Goal: Task Accomplishment & Management: Manage account settings

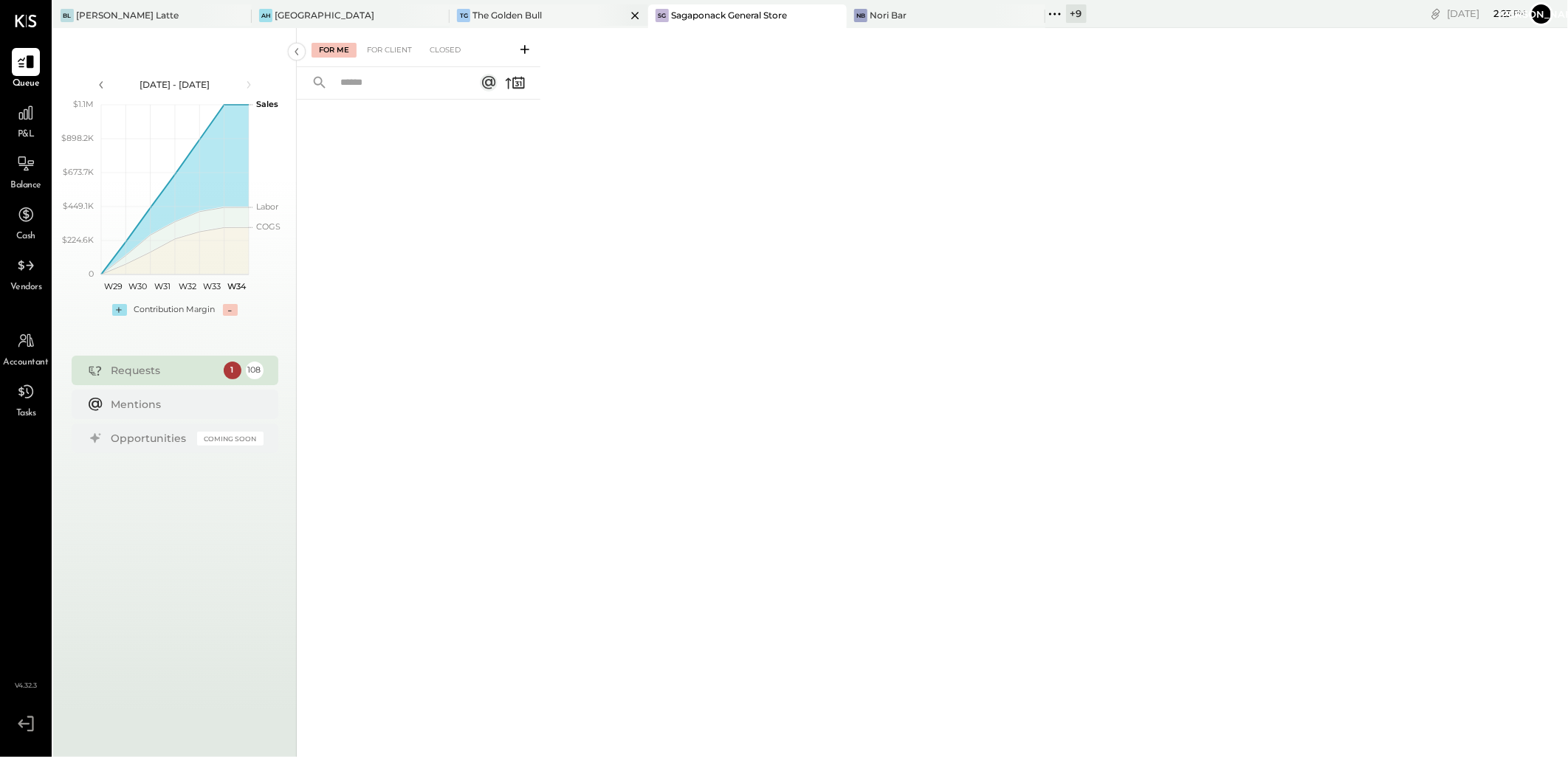
click at [488, 8] on div "TG The Golden Bull" at bounding box center [548, 16] width 199 height 23
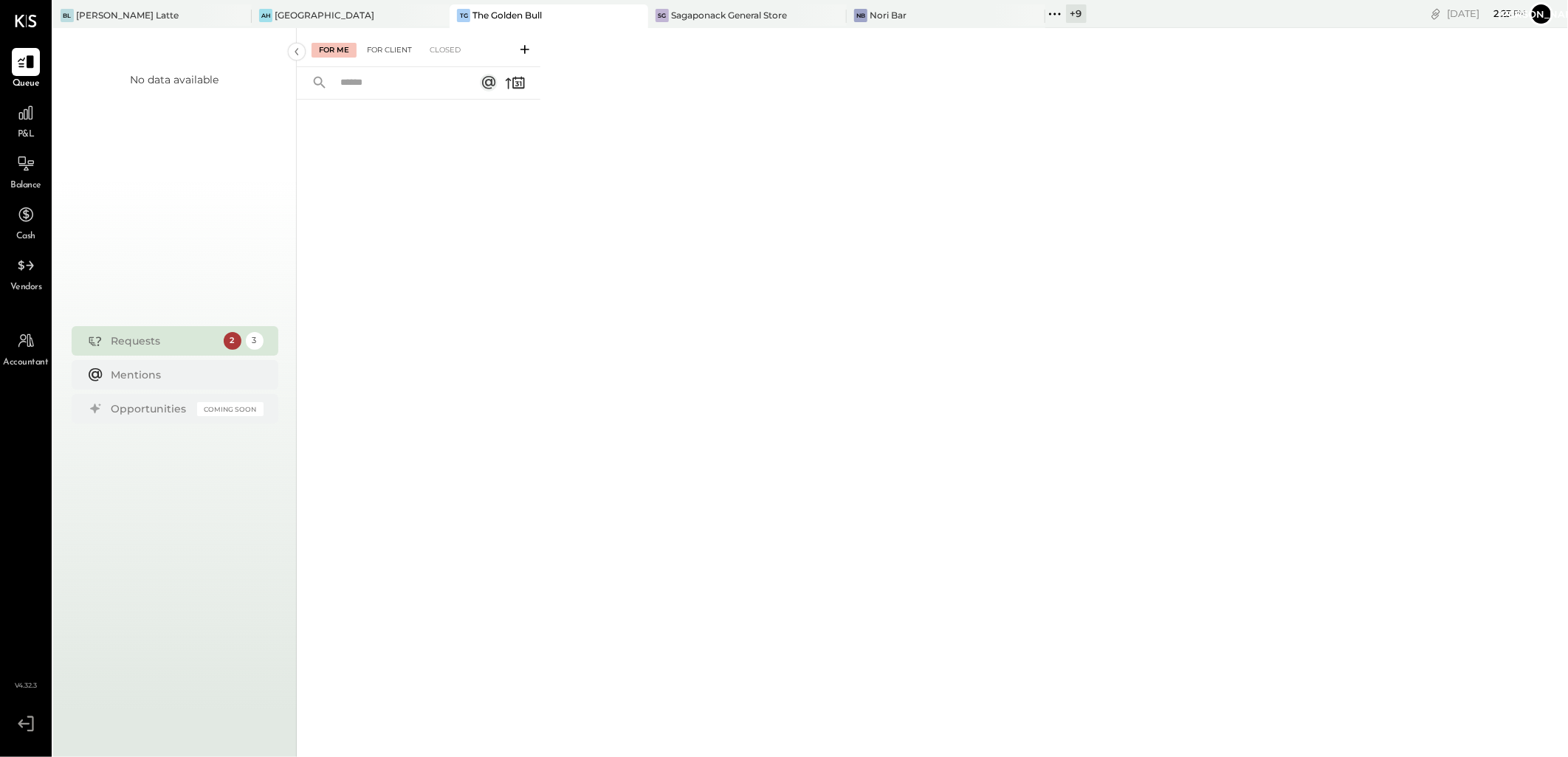
click at [394, 49] on div "For Client" at bounding box center [389, 50] width 60 height 15
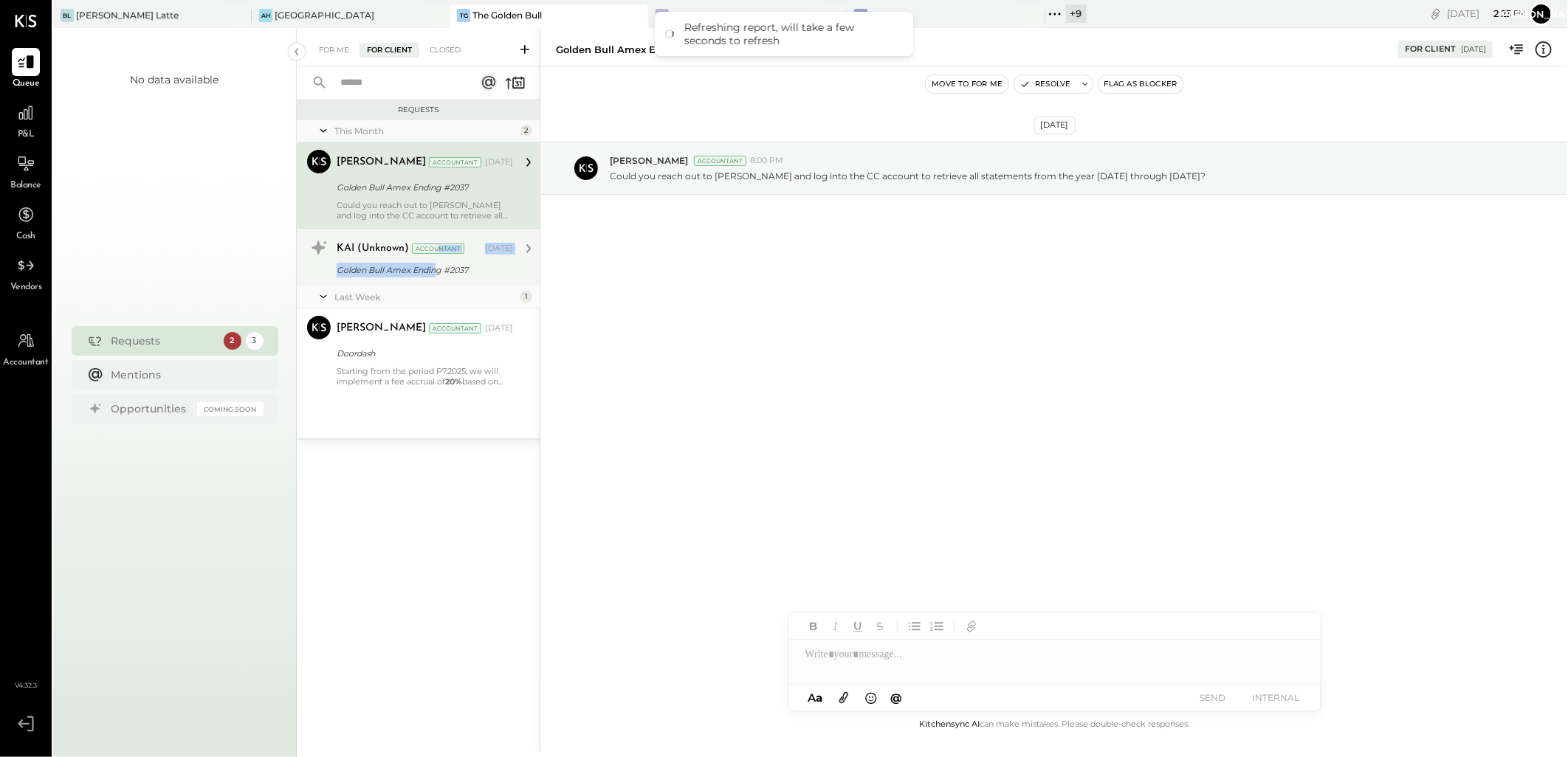
click at [437, 262] on div "KAI (Unknown) Accountant [DATE] Golden Bull Amex Ending #2037" at bounding box center [424, 257] width 176 height 43
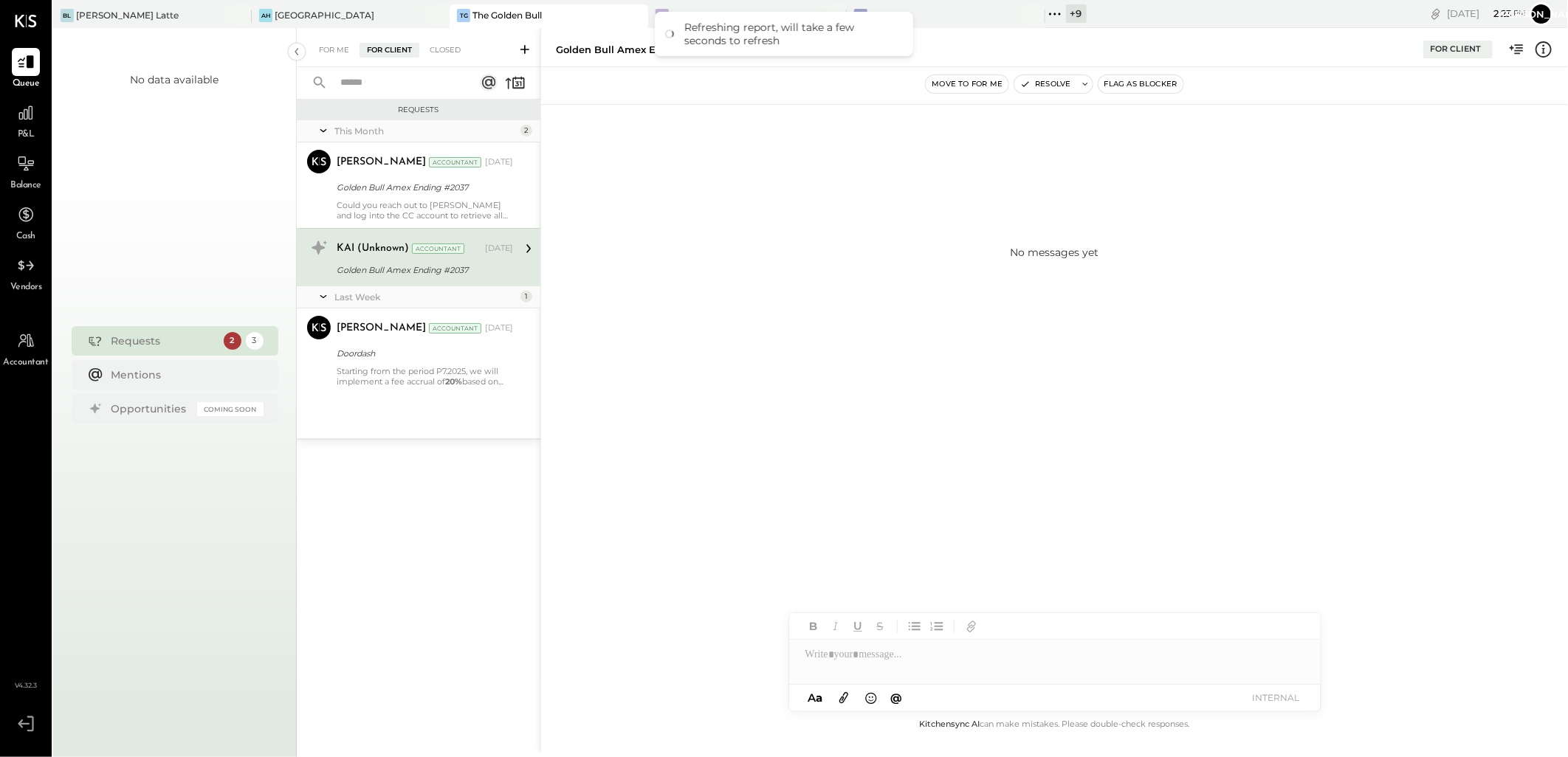
drag, startPoint x: 437, startPoint y: 263, endPoint x: 482, endPoint y: 269, distance: 45.4
click at [482, 269] on div "Golden Bull Amex Ending #2037" at bounding box center [422, 270] width 172 height 15
click at [407, 197] on div "[PERSON_NAME] Accountant [DATE] Golden Bull Amex Ending #2037 Could you reach o…" at bounding box center [424, 185] width 176 height 71
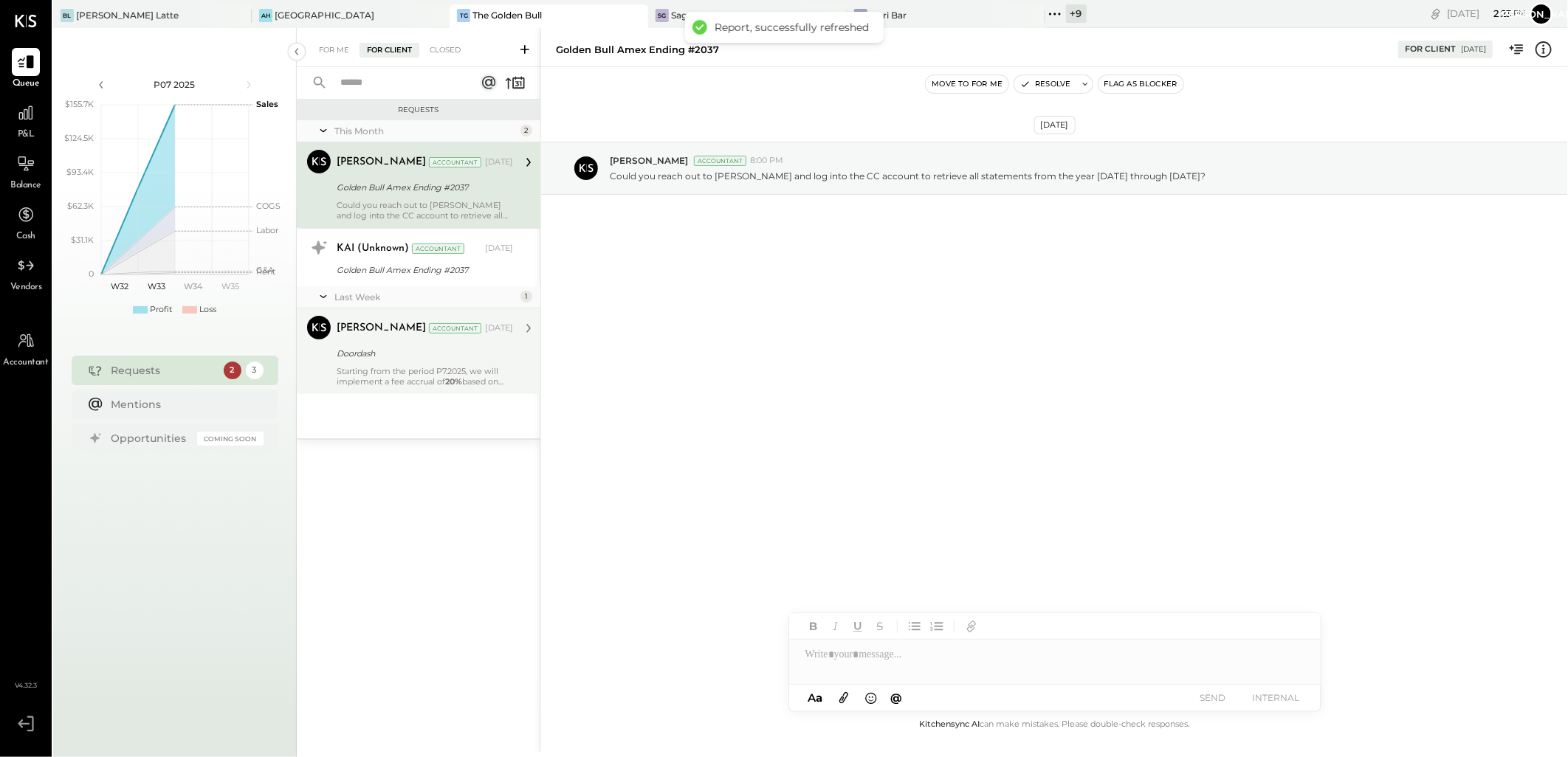
click at [438, 362] on div "[PERSON_NAME] Accountant [DATE] Doordash Starting from the period P7.2025, we w…" at bounding box center [424, 351] width 176 height 71
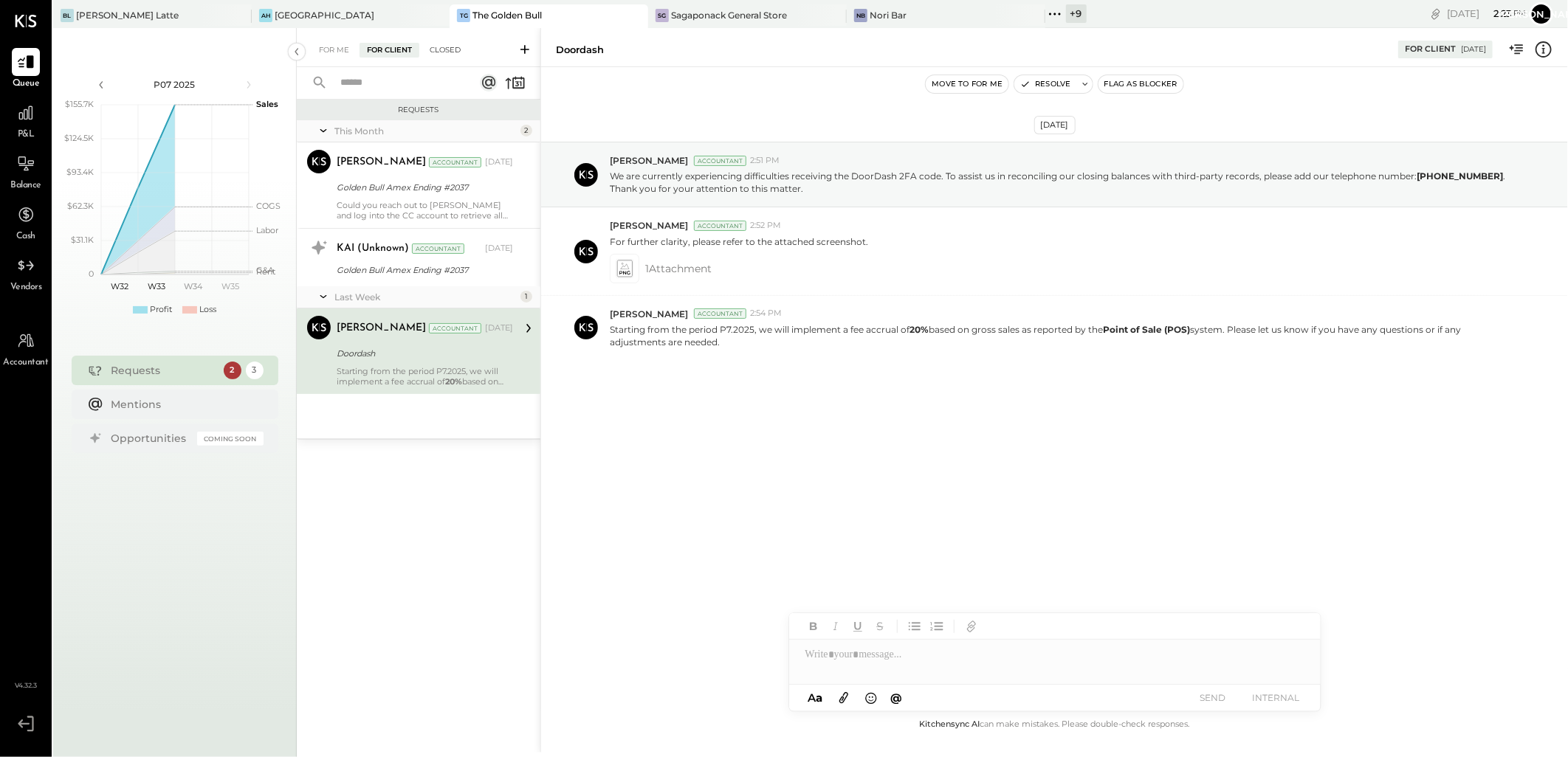
click at [439, 50] on div "Closed" at bounding box center [445, 50] width 46 height 15
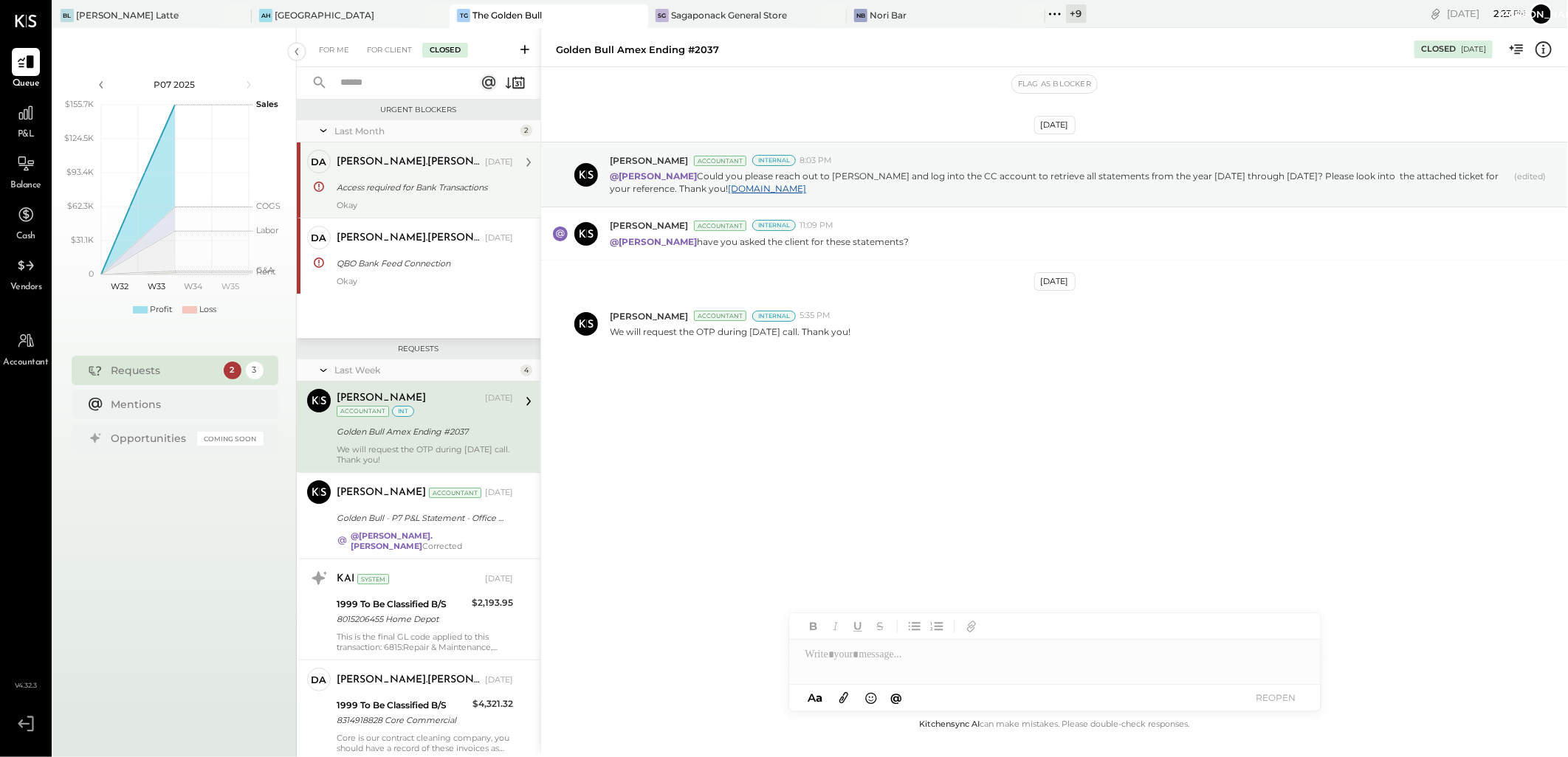
scroll to position [1, 0]
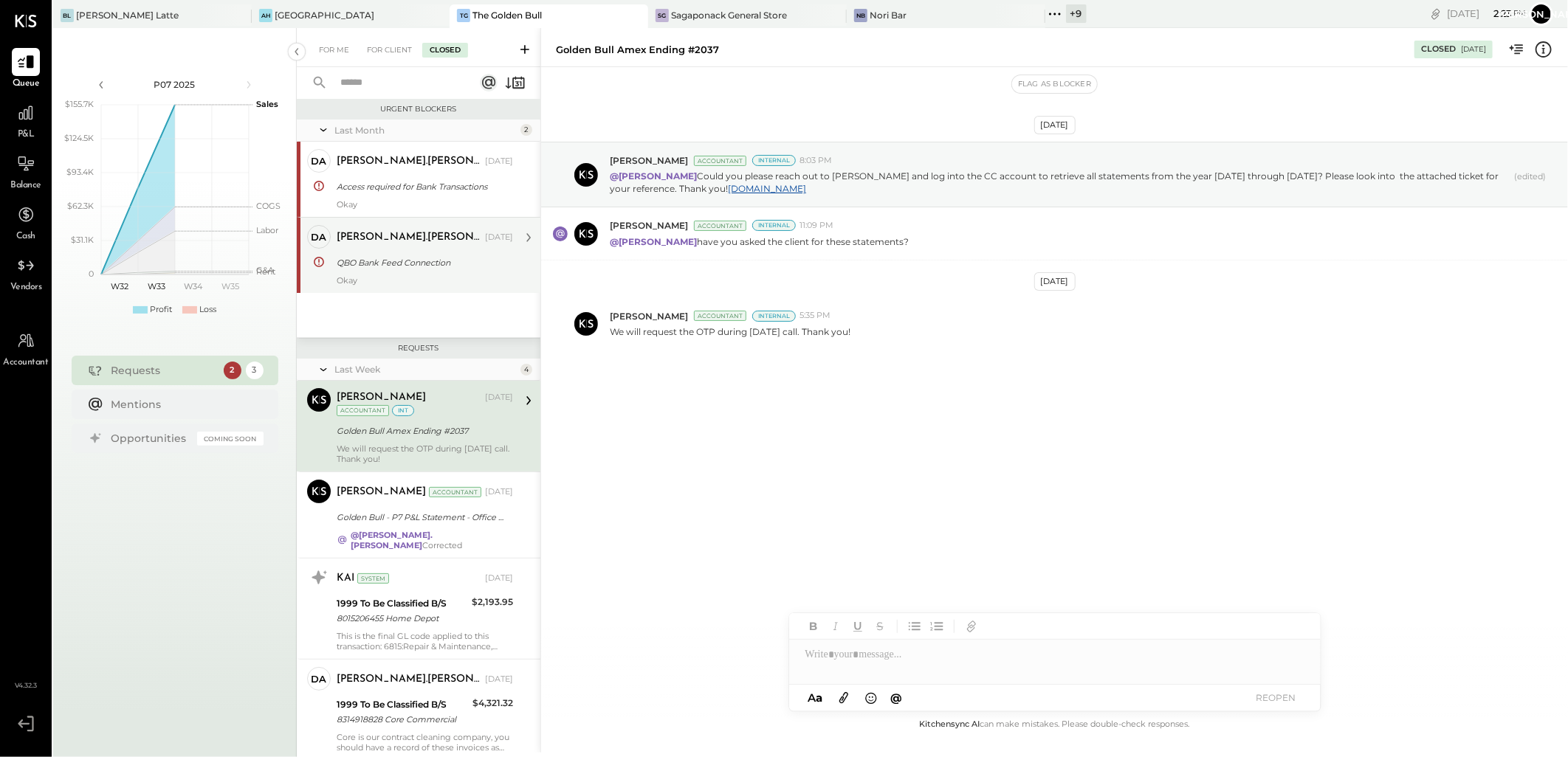
click at [410, 251] on div "[PERSON_NAME].[PERSON_NAME] [DATE] QBO Bank Feed Connection Okay" at bounding box center [424, 255] width 176 height 60
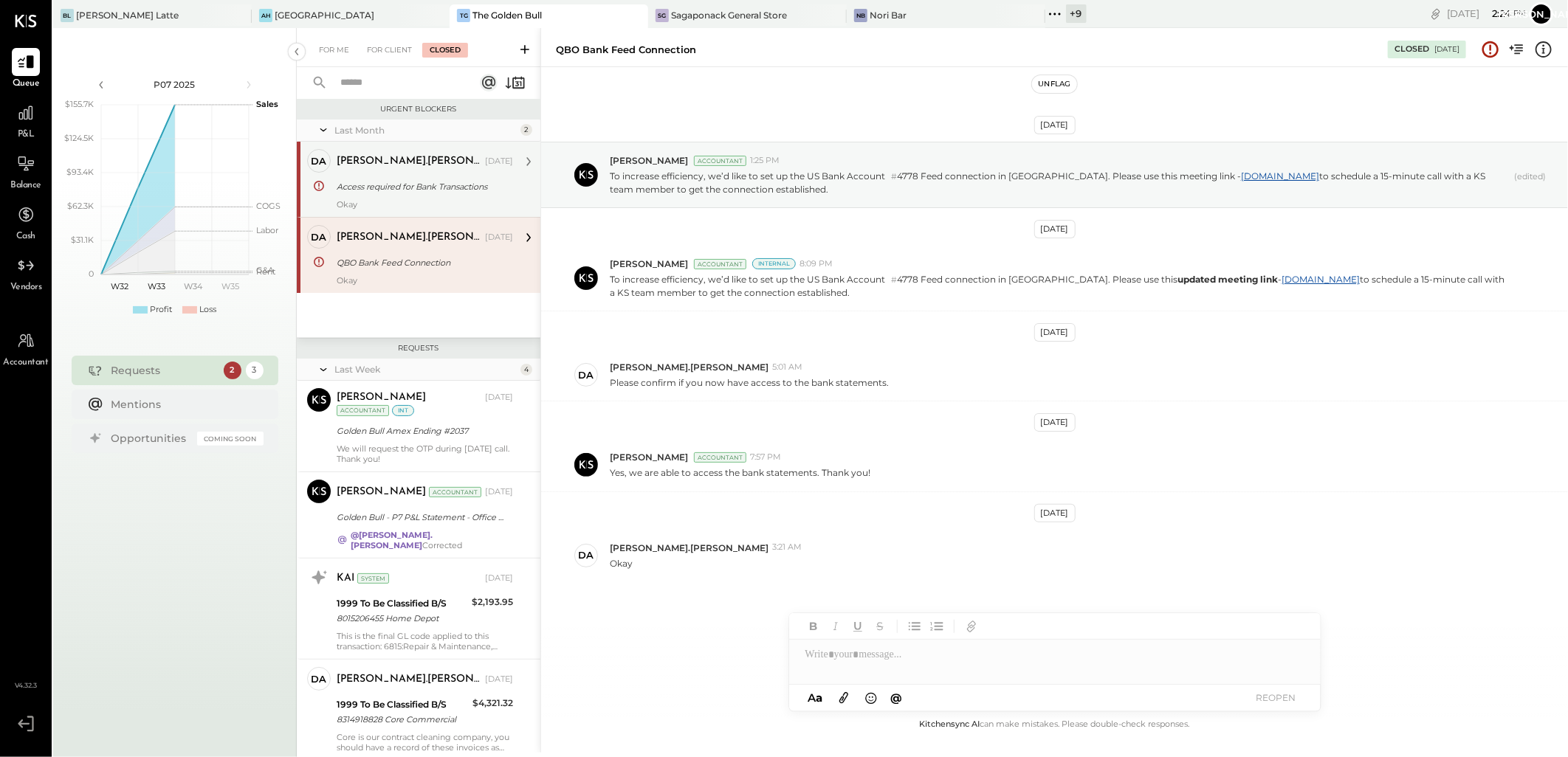
click at [437, 168] on div "[PERSON_NAME].[PERSON_NAME]" at bounding box center [408, 162] width 145 height 15
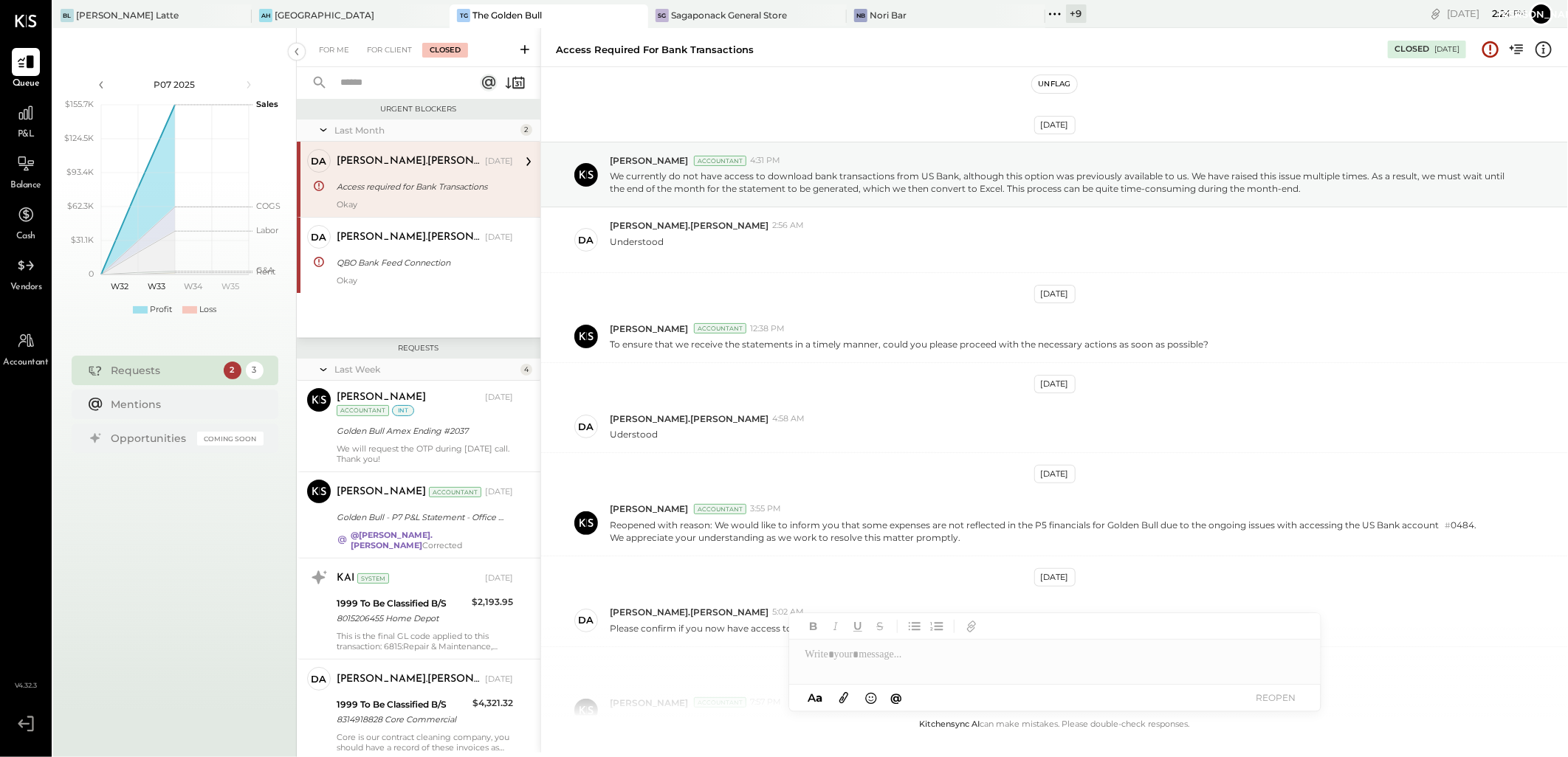
scroll to position [222, 0]
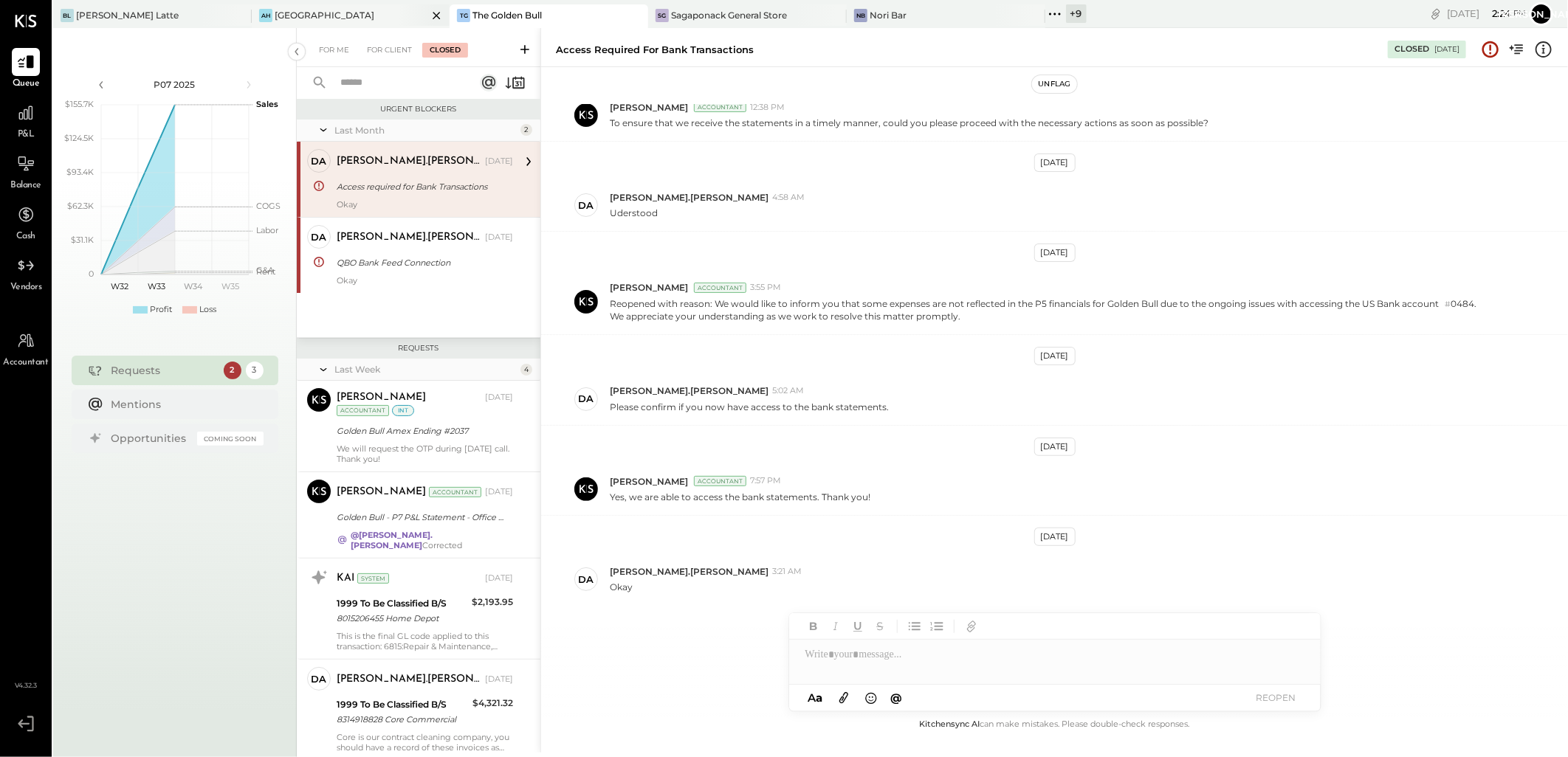
click at [292, 12] on div "[GEOGRAPHIC_DATA]" at bounding box center [324, 15] width 100 height 13
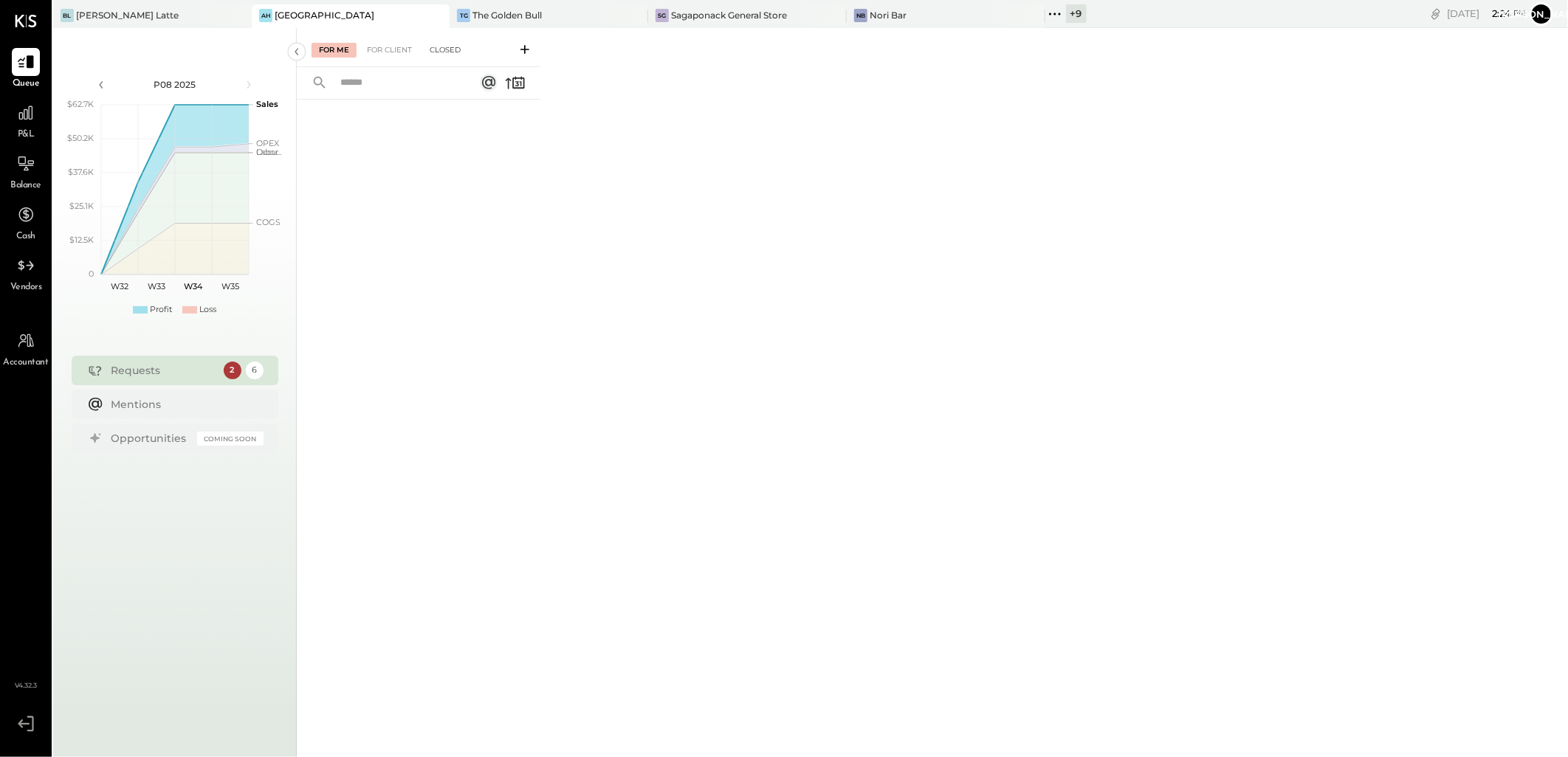
click at [441, 46] on div "Closed" at bounding box center [445, 50] width 46 height 15
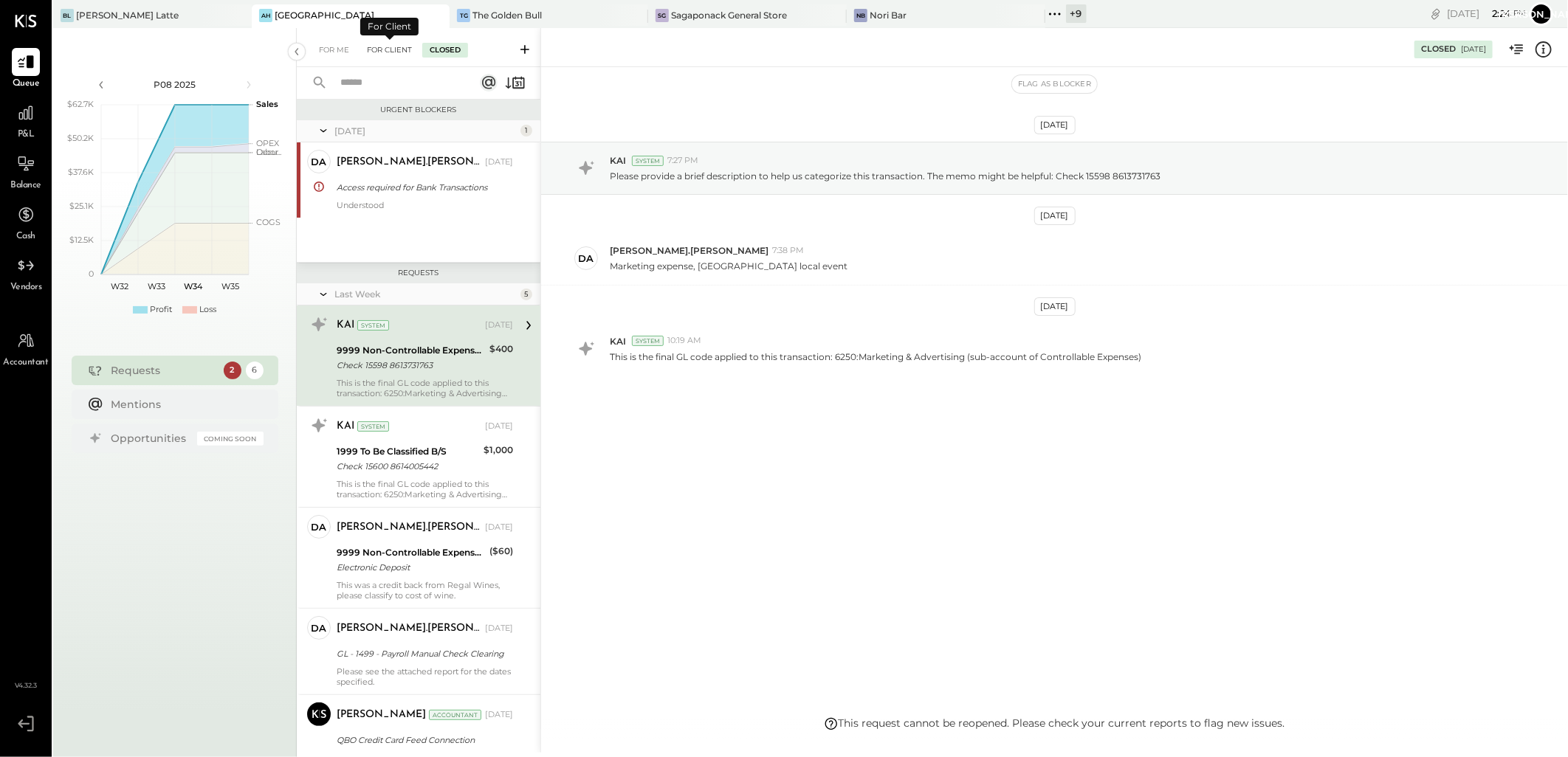
click at [397, 46] on div "For Client" at bounding box center [389, 50] width 60 height 15
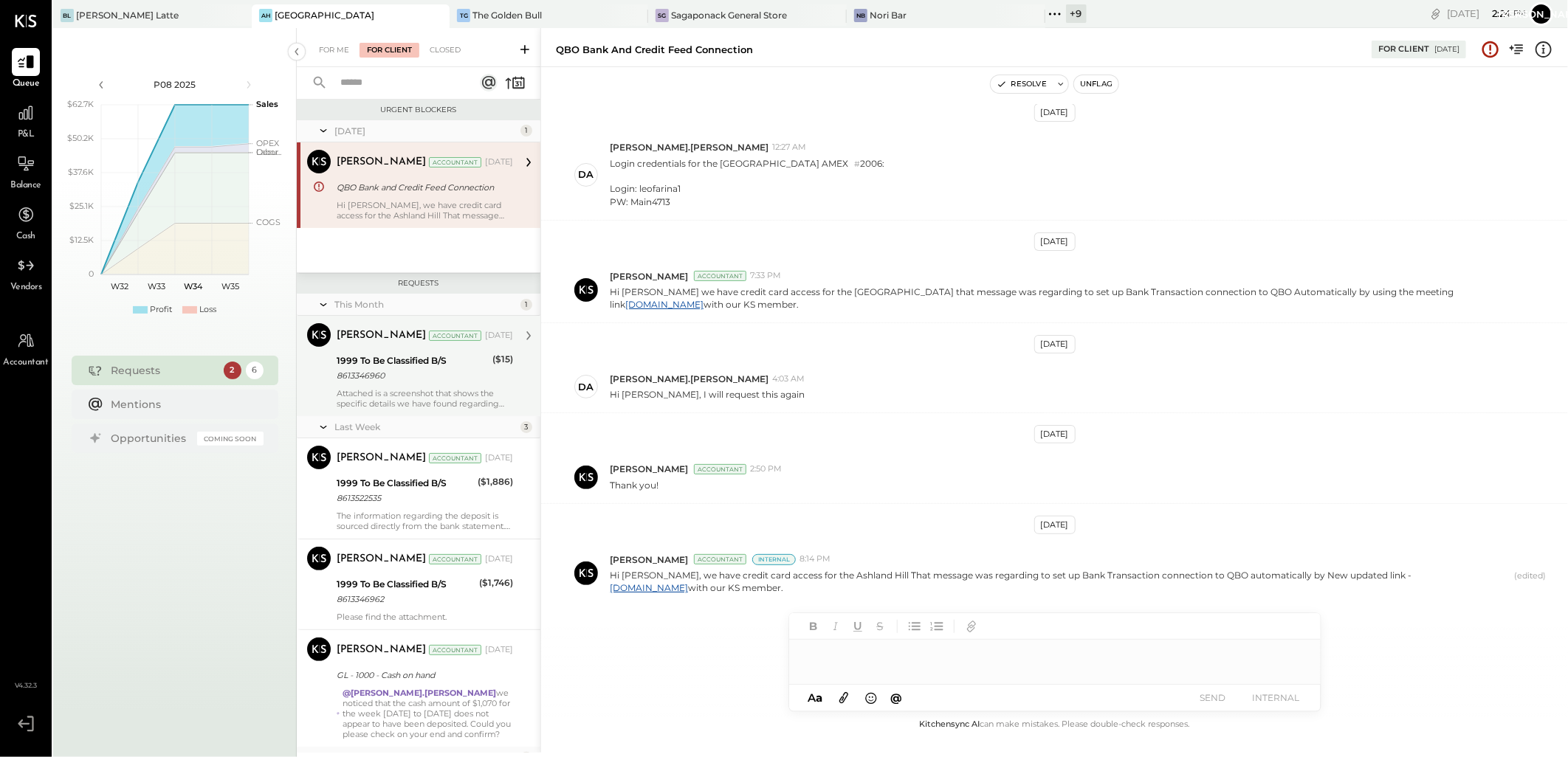
click at [398, 371] on div "8613346960" at bounding box center [412, 376] width 151 height 15
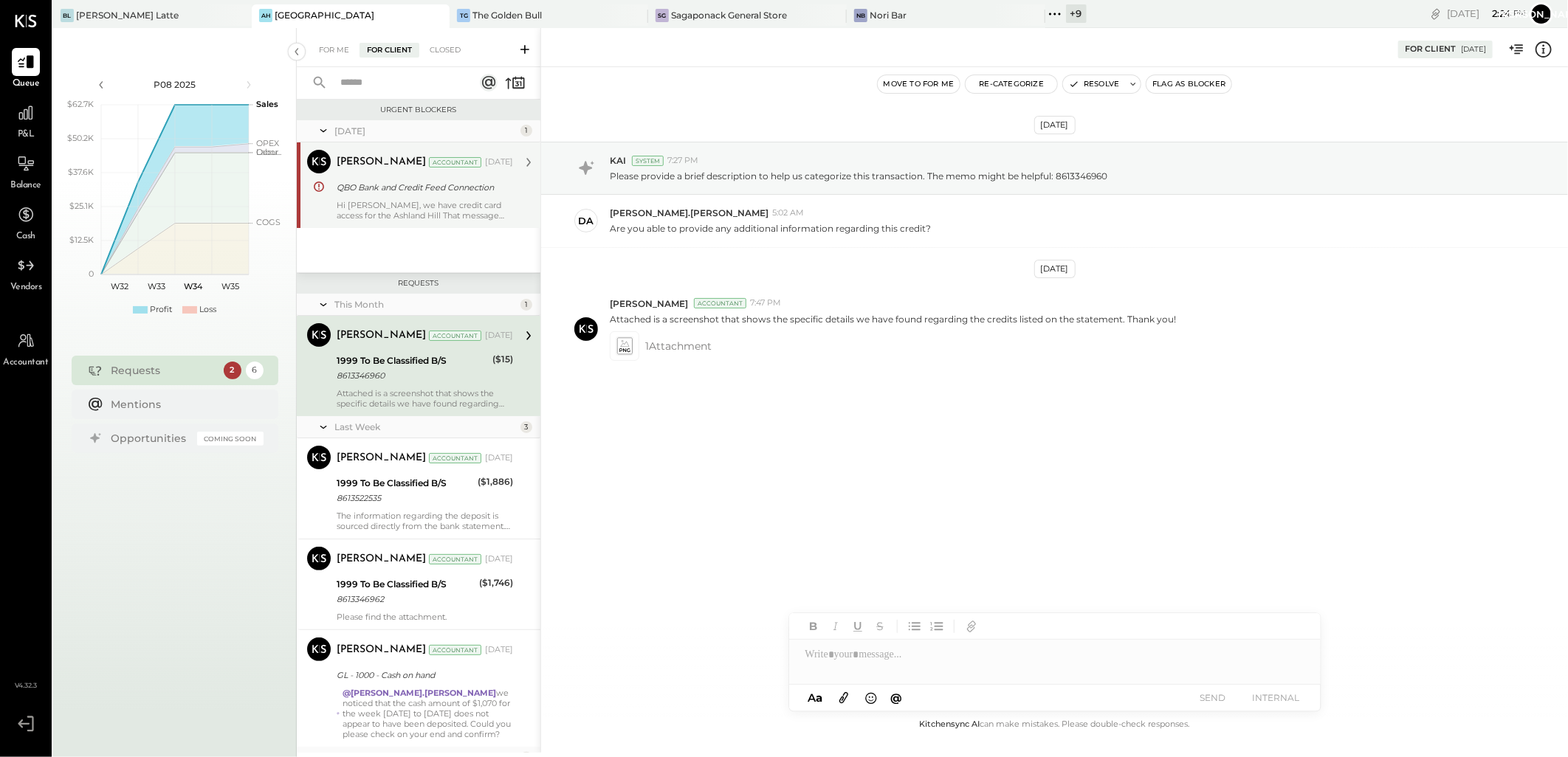
click at [398, 212] on div "Hi [PERSON_NAME], we have credit card access for the Ashland Hill That message …" at bounding box center [424, 210] width 176 height 21
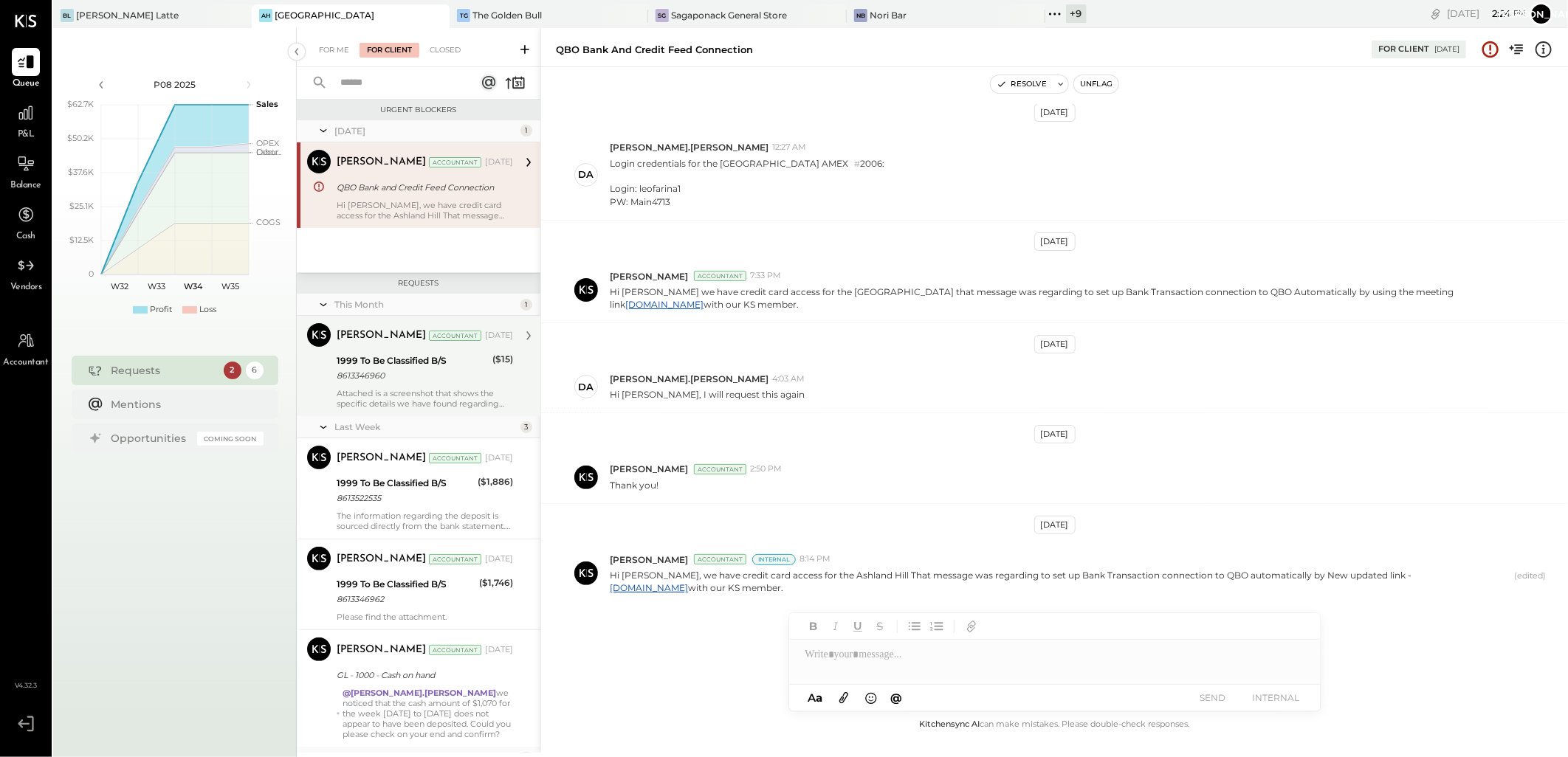
click at [418, 379] on div "8613346960" at bounding box center [412, 376] width 151 height 15
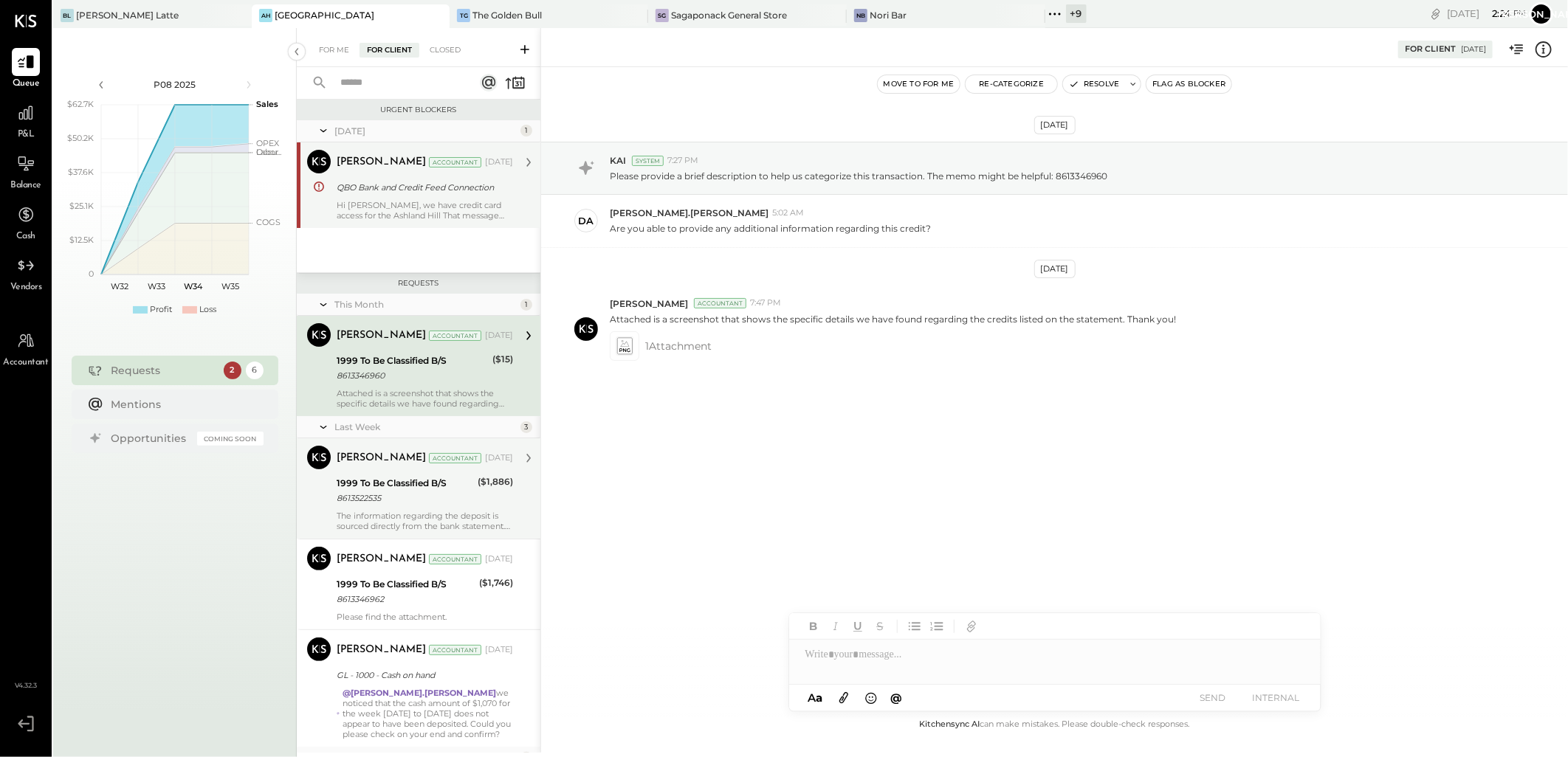
click at [371, 493] on div "8613522535" at bounding box center [404, 498] width 137 height 15
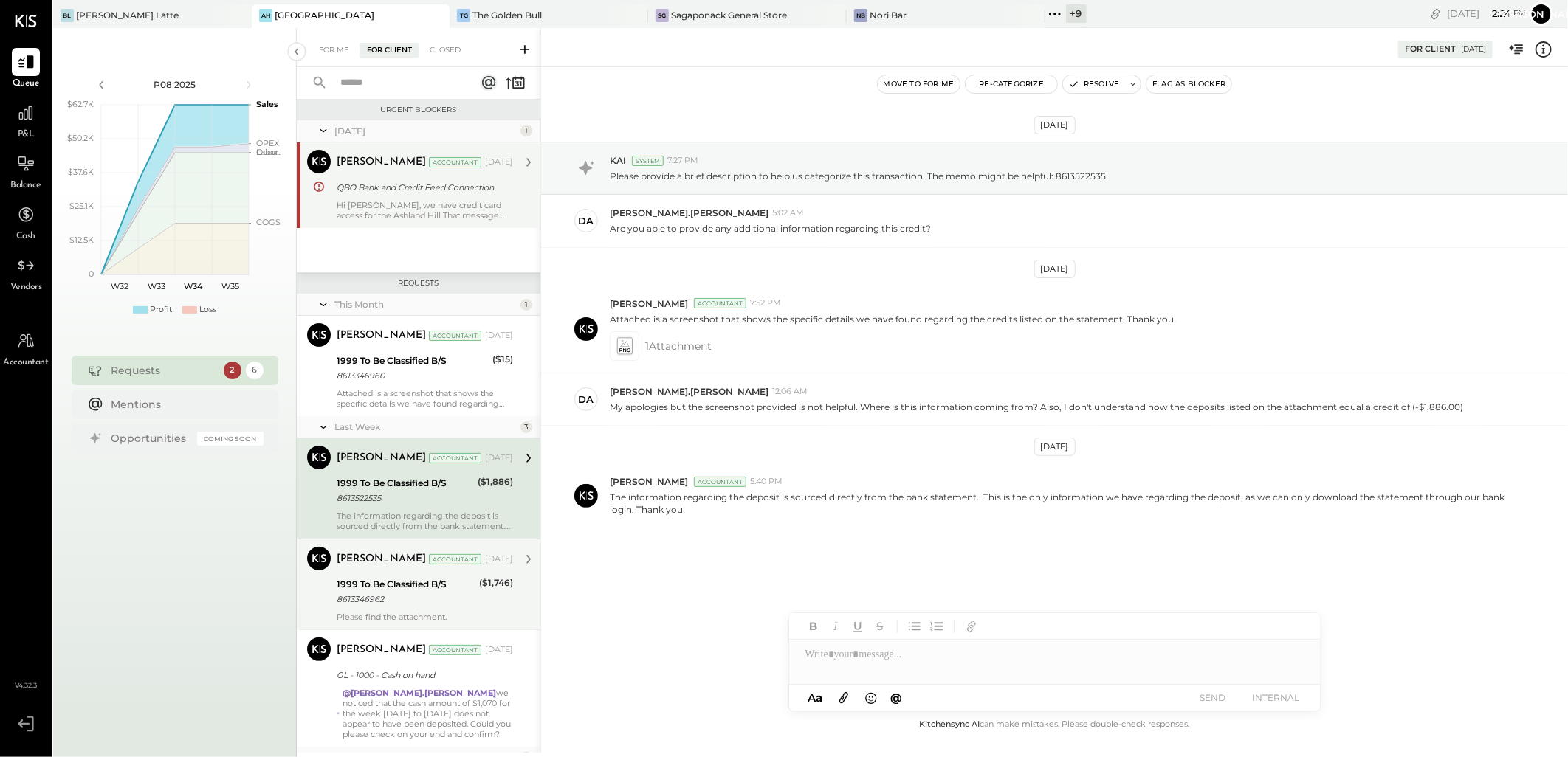
click at [384, 590] on div "1999 To Be Classified B/S" at bounding box center [405, 584] width 138 height 15
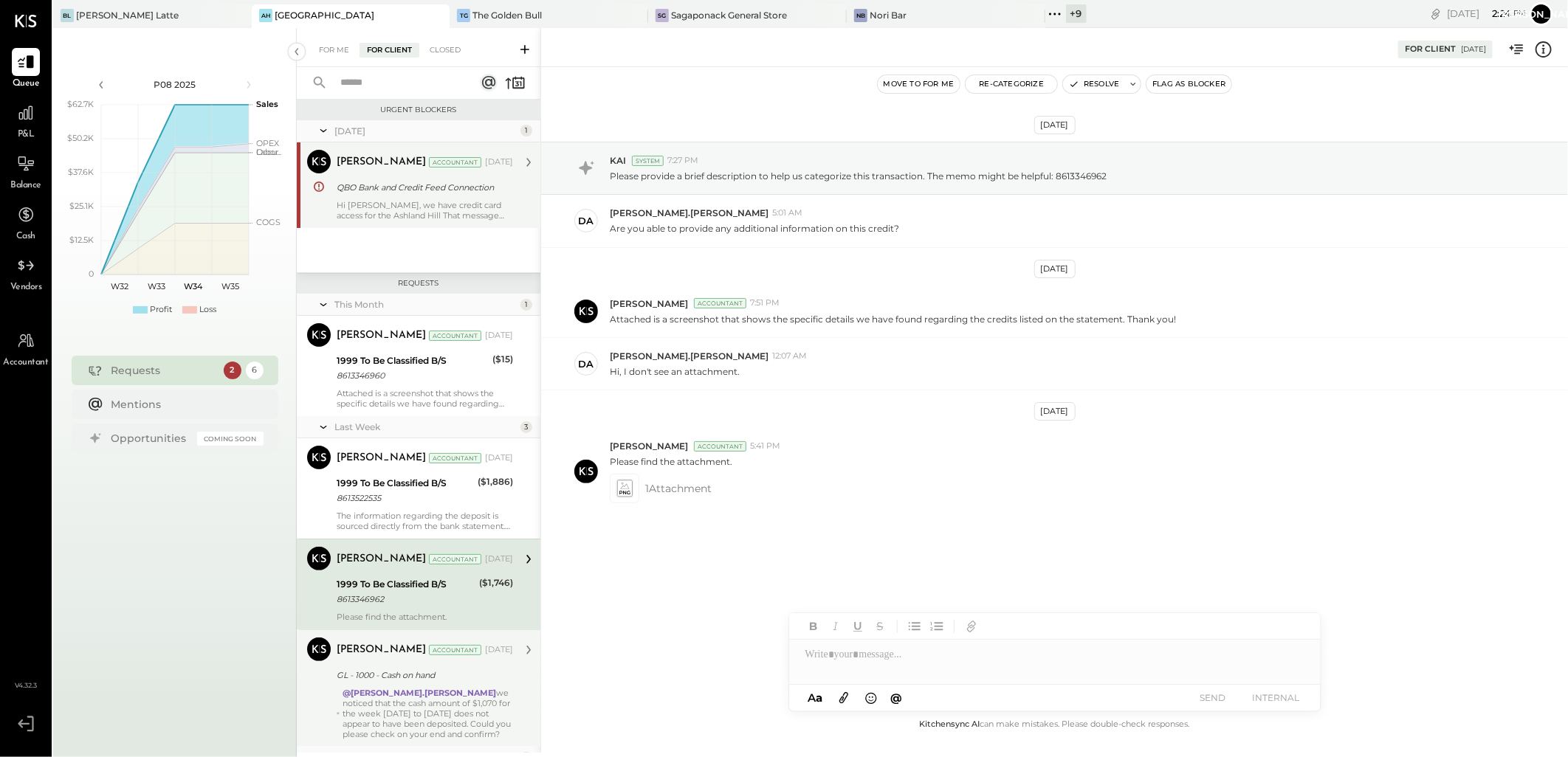
click at [421, 669] on div "GL - 1000 - Cash on hand" at bounding box center [422, 676] width 172 height 15
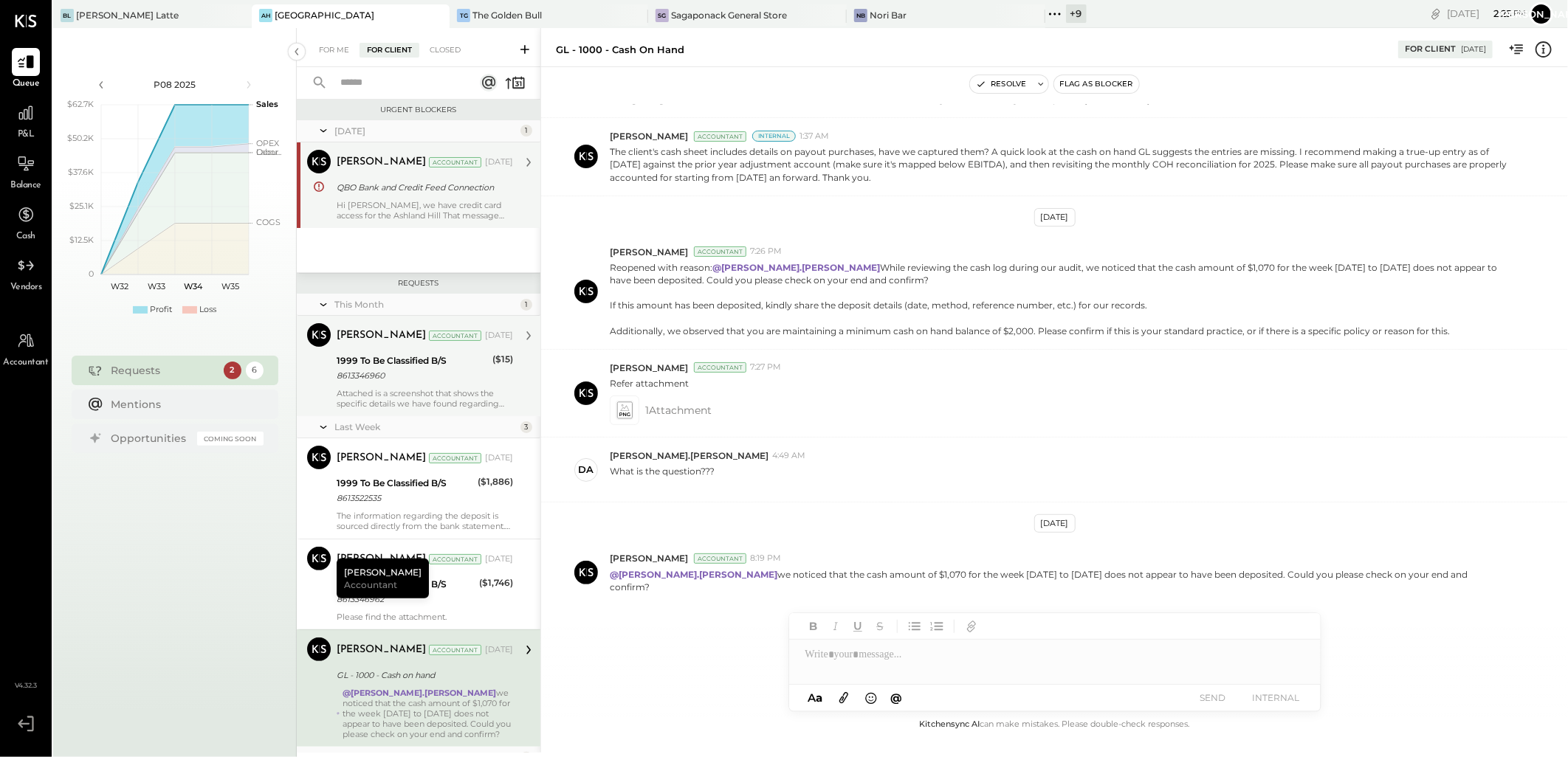
click at [466, 380] on div "8613346960" at bounding box center [412, 376] width 151 height 15
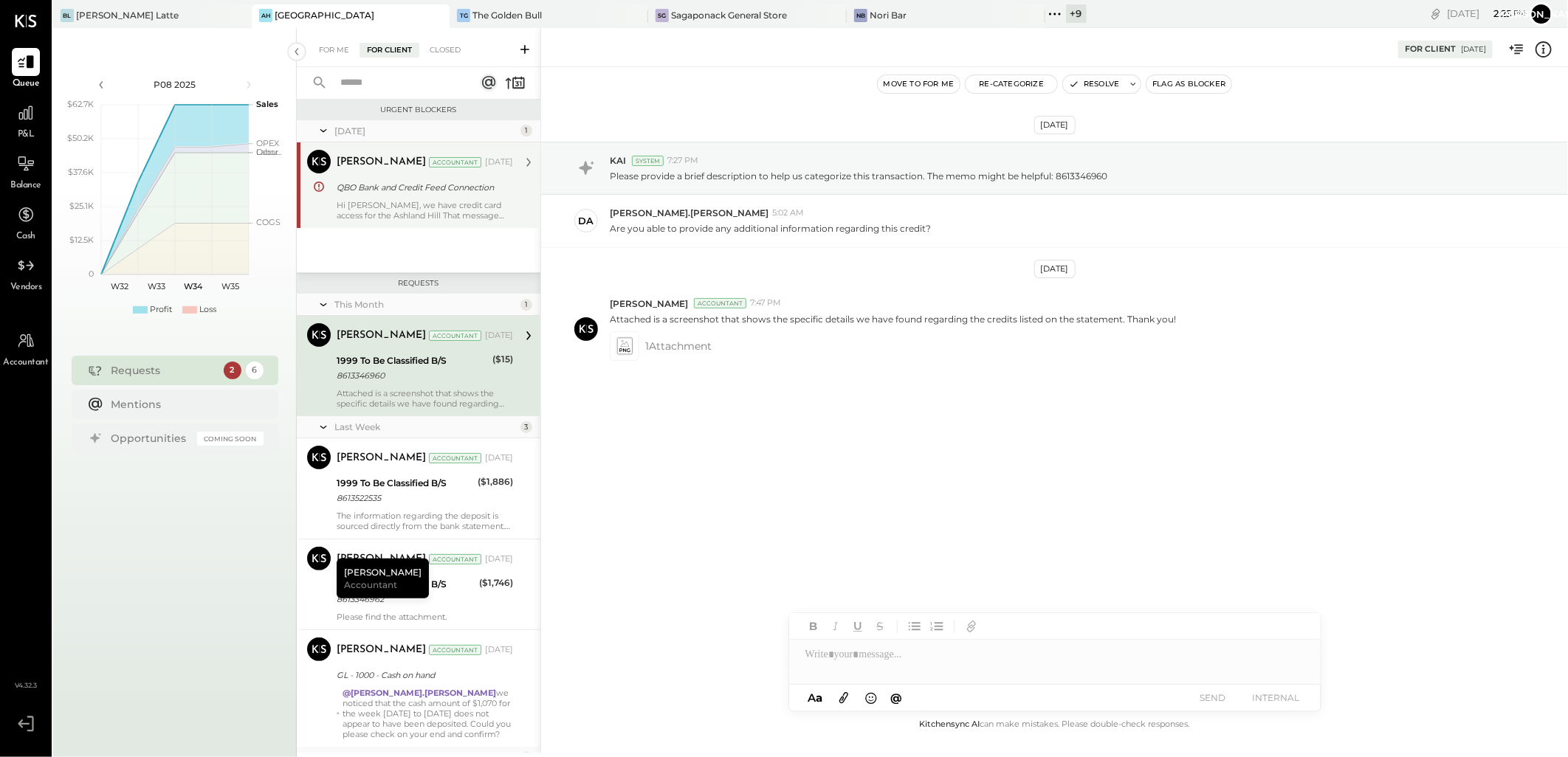
click at [437, 194] on div "QBO Bank and Credit Feed Connection" at bounding box center [422, 187] width 172 height 18
